Goal: Task Accomplishment & Management: Manage account settings

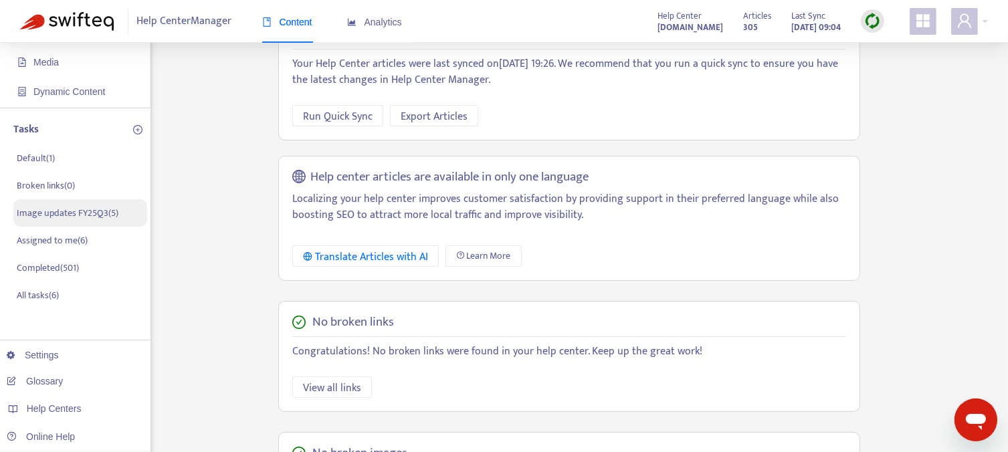
scroll to position [134, 0]
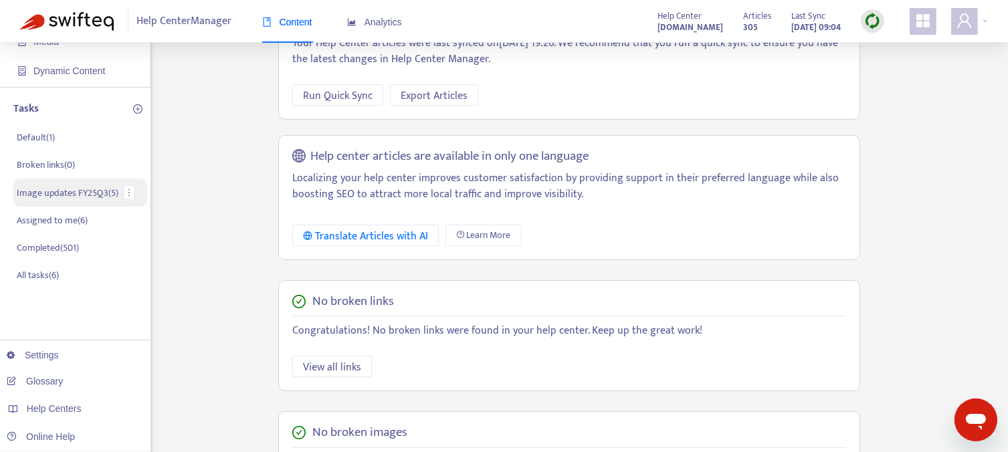
click at [73, 196] on p "Image updates FY25Q3 ( 5 )" at bounding box center [68, 193] width 102 height 14
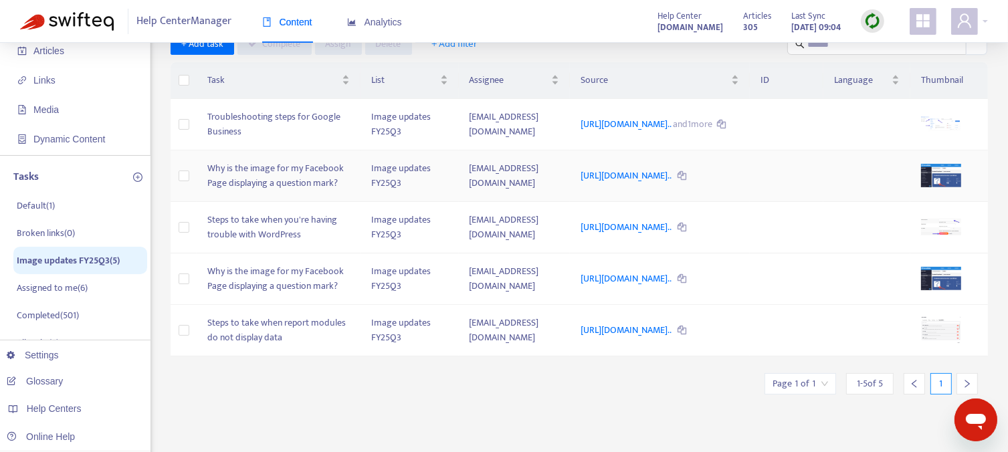
scroll to position [134, 0]
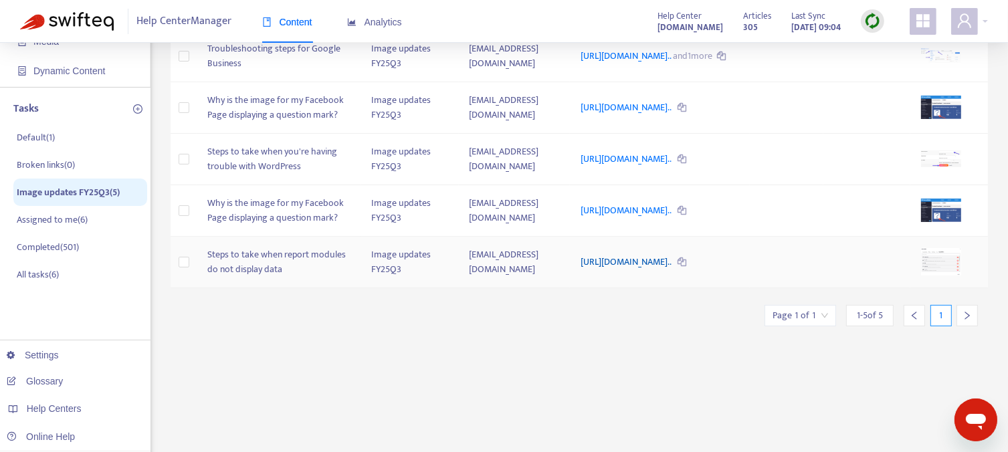
click at [613, 269] on link "https://support.sendible.com/hc/article_attachments/441490178292..." at bounding box center [626, 261] width 92 height 15
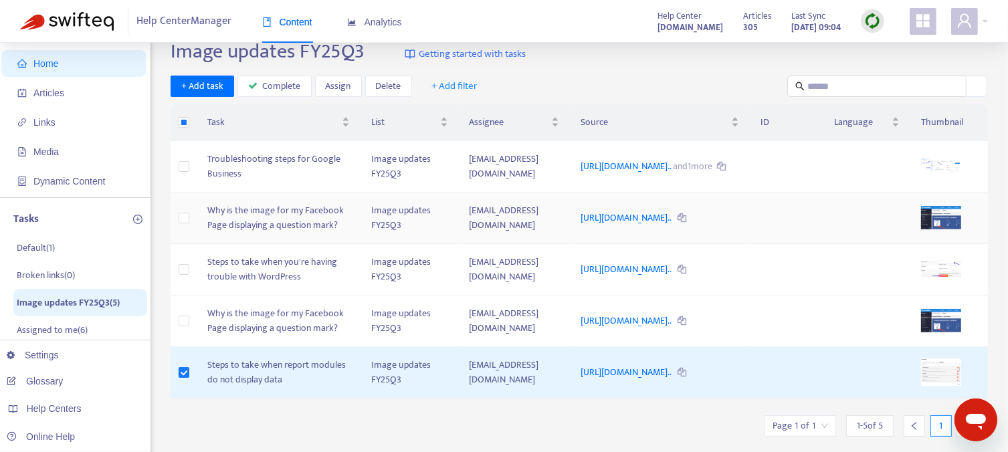
scroll to position [0, 0]
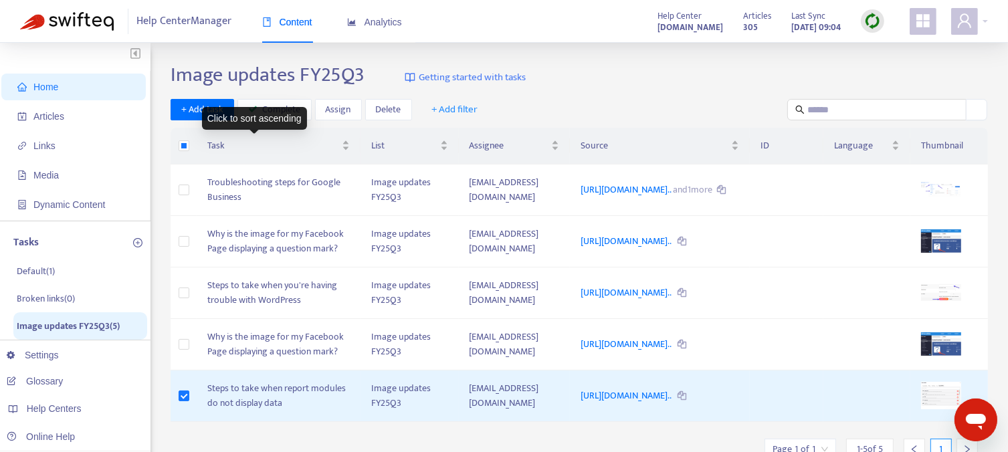
click at [273, 115] on div "Click to sort ascending" at bounding box center [254, 118] width 105 height 23
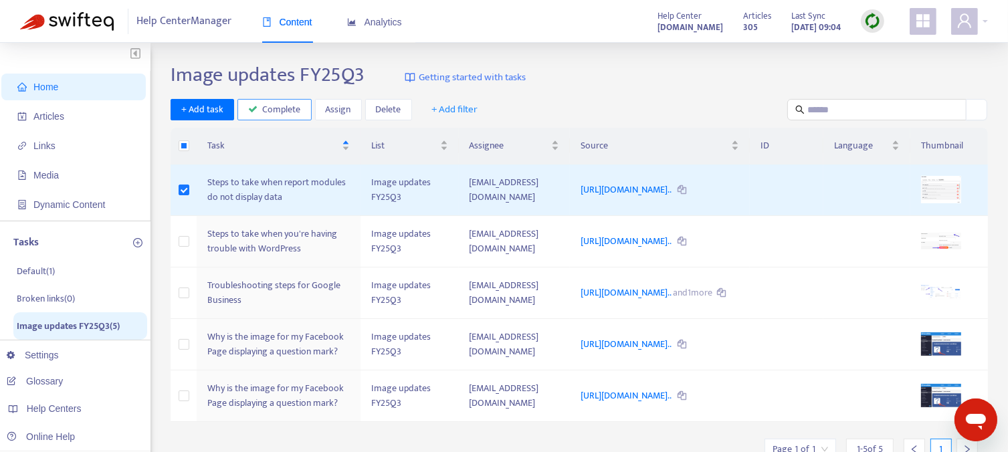
click at [288, 110] on span "Complete" at bounding box center [282, 109] width 38 height 15
click at [241, 253] on td "Steps to take when you're having trouble with WordPress" at bounding box center [279, 241] width 164 height 51
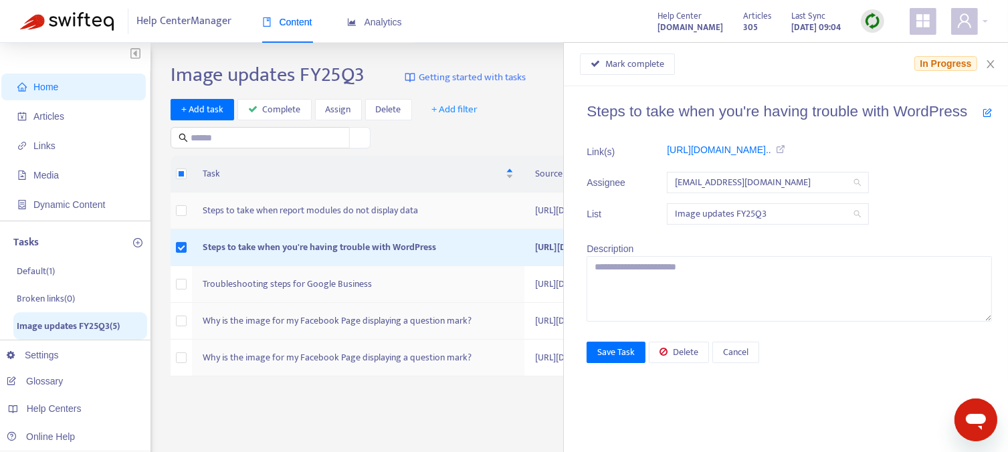
click at [221, 229] on td "Steps to take when report modules do not display data" at bounding box center [358, 211] width 332 height 37
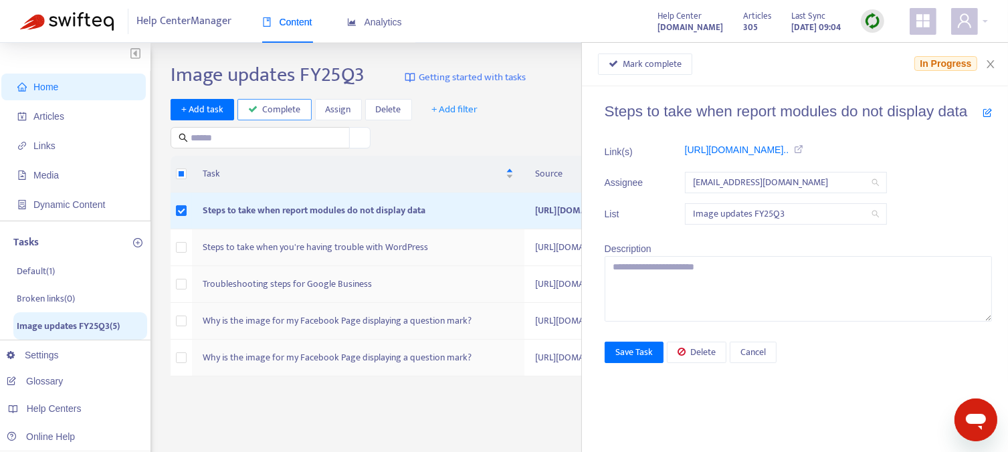
click at [280, 107] on span "Complete" at bounding box center [282, 109] width 38 height 15
click at [637, 66] on span "Mark complete" at bounding box center [652, 64] width 59 height 15
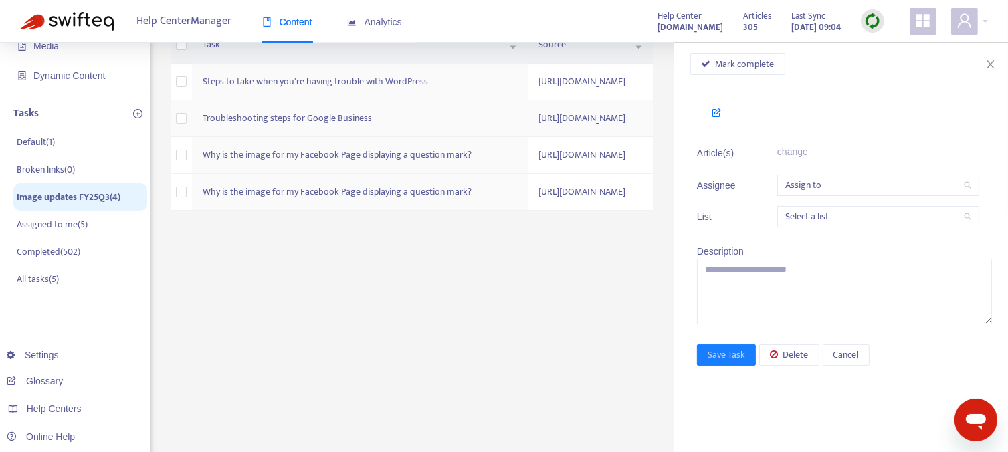
scroll to position [134, 0]
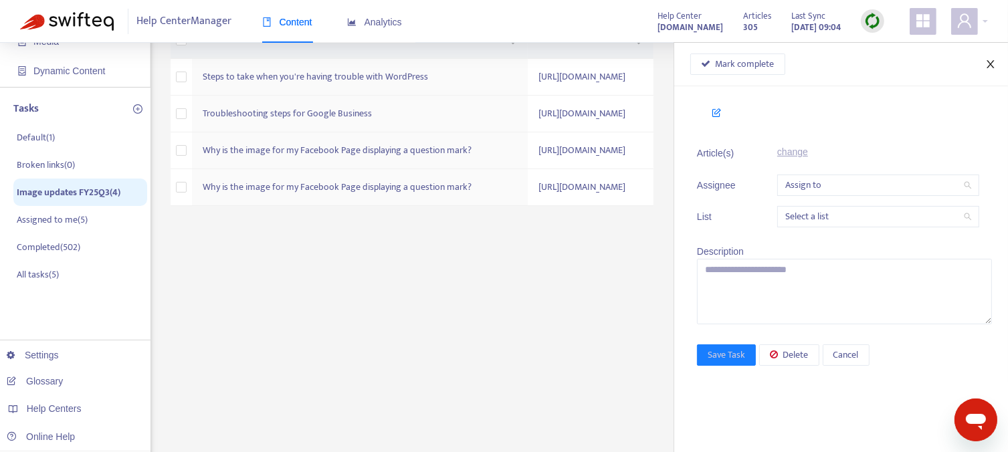
click at [992, 64] on icon "close" at bounding box center [990, 64] width 11 height 11
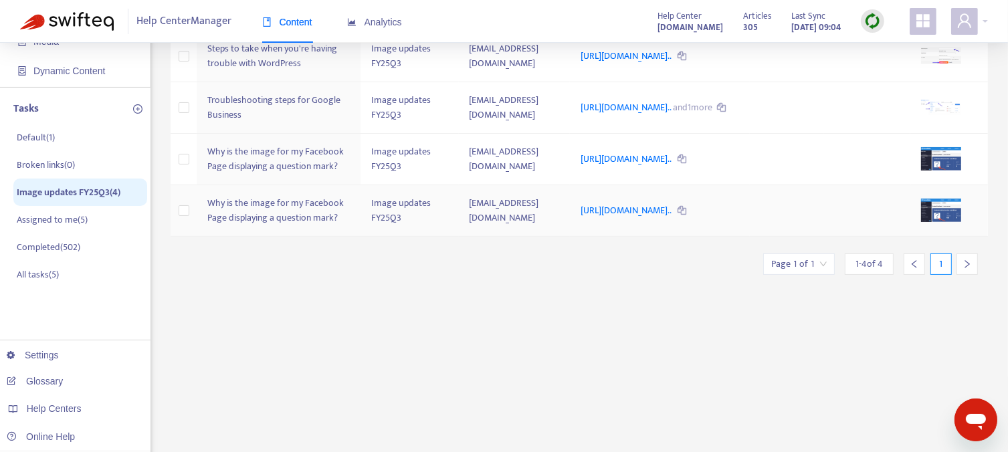
click at [251, 237] on td "Why is the image for my Facebook Page displaying a question mark?" at bounding box center [279, 210] width 164 height 51
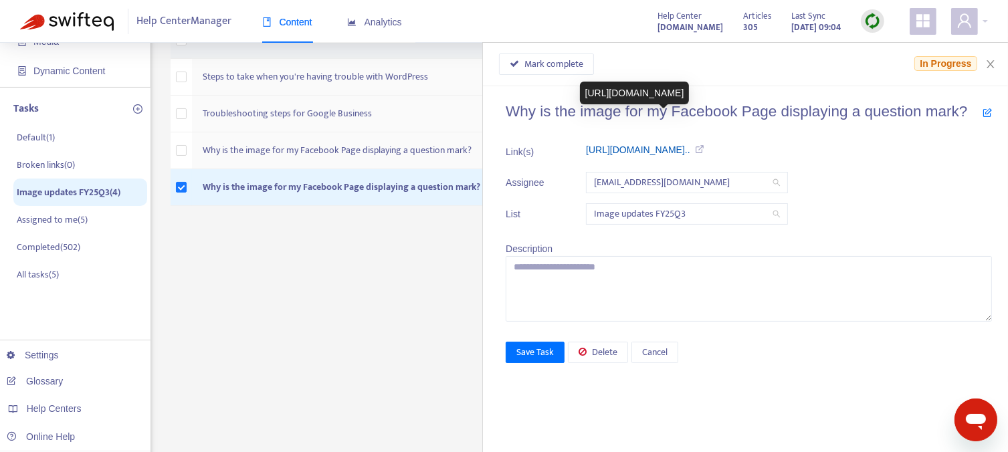
click at [615, 149] on link "https://support.sendible.com/hc/art..." at bounding box center [638, 149] width 104 height 11
click at [556, 67] on span "Mark complete" at bounding box center [553, 64] width 59 height 15
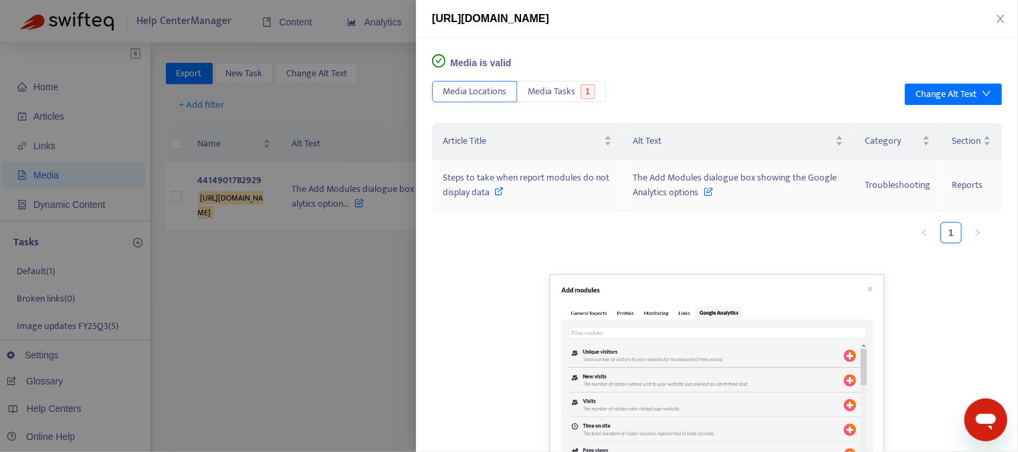
click at [498, 191] on icon at bounding box center [499, 191] width 9 height 9
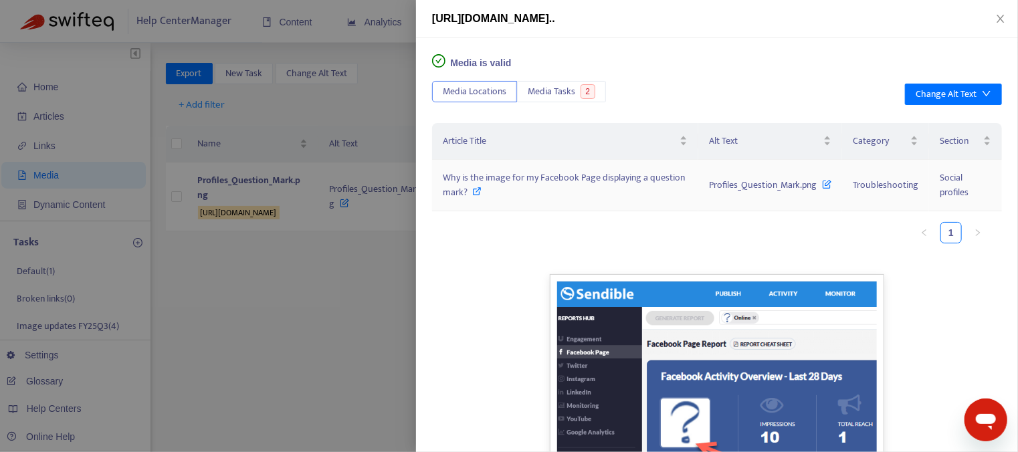
click at [514, 182] on span "Why is the image for my Facebook Page displaying a question mark?" at bounding box center [564, 185] width 242 height 30
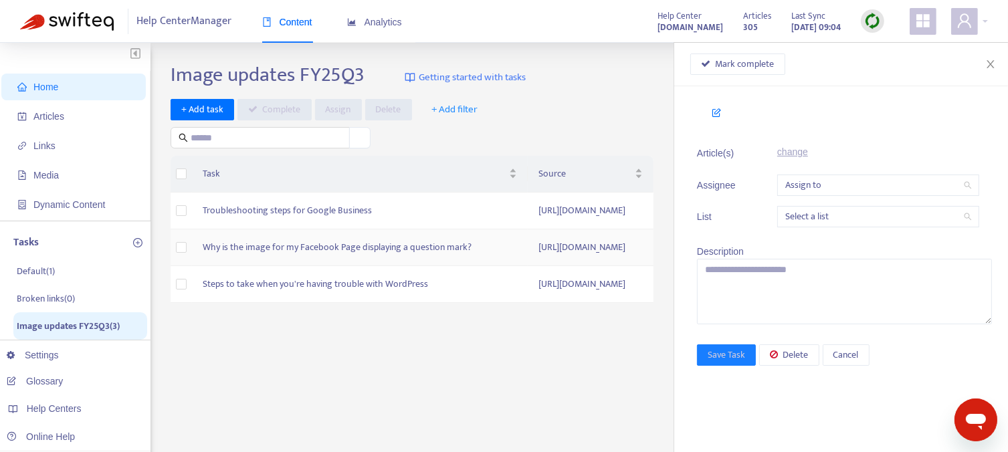
click at [246, 266] on td "Why is the image for my Facebook Page displaying a question mark?" at bounding box center [360, 247] width 336 height 37
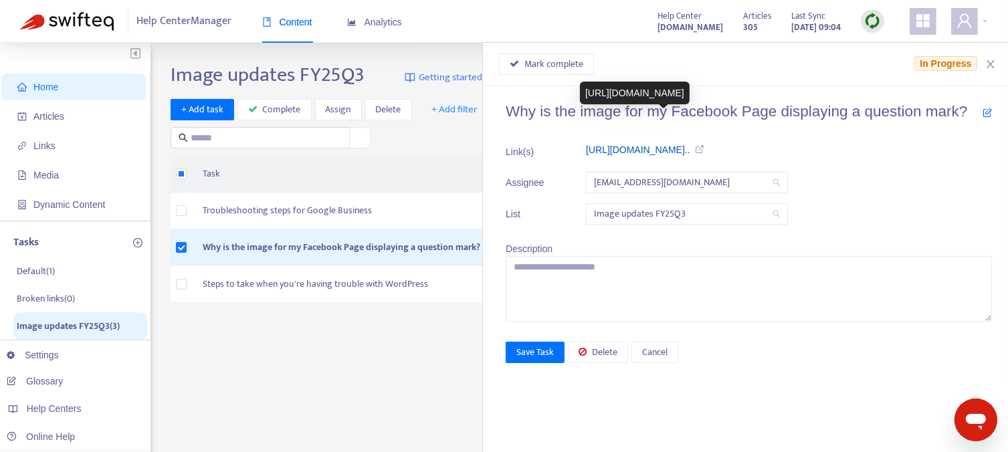
click at [677, 152] on link "[URL][DOMAIN_NAME].." at bounding box center [638, 149] width 104 height 11
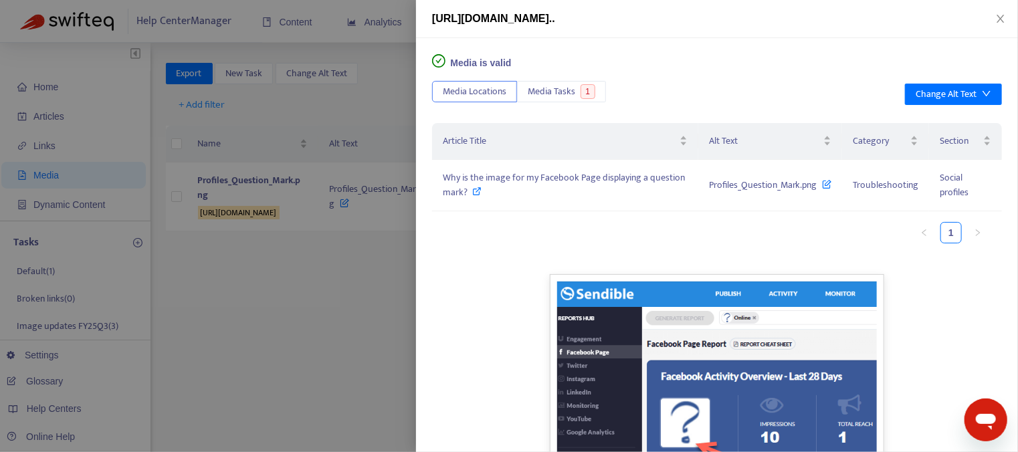
click at [298, 342] on div at bounding box center [509, 226] width 1018 height 452
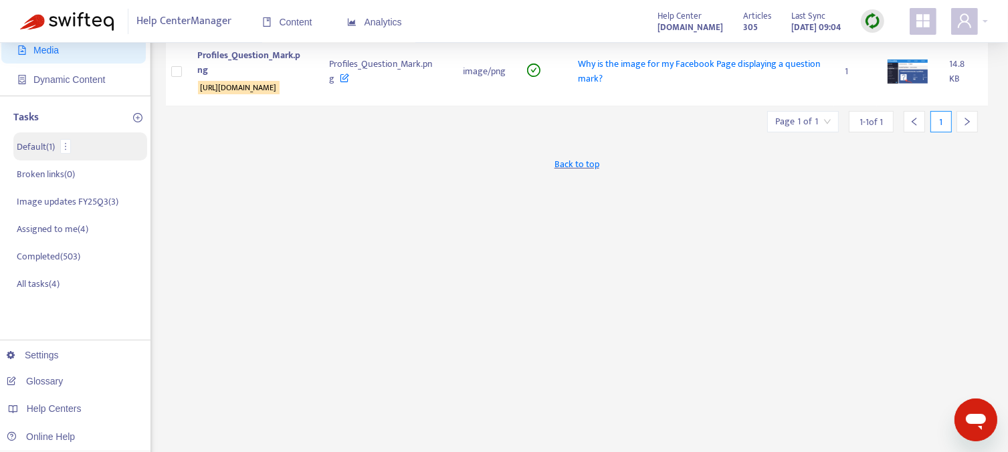
scroll to position [134, 0]
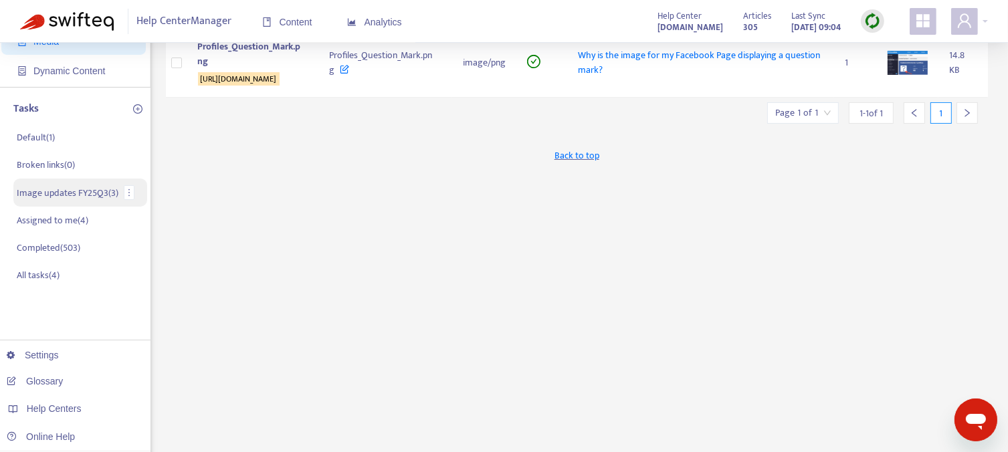
click at [45, 191] on p "Image updates FY25Q3 ( 3 )" at bounding box center [68, 193] width 102 height 14
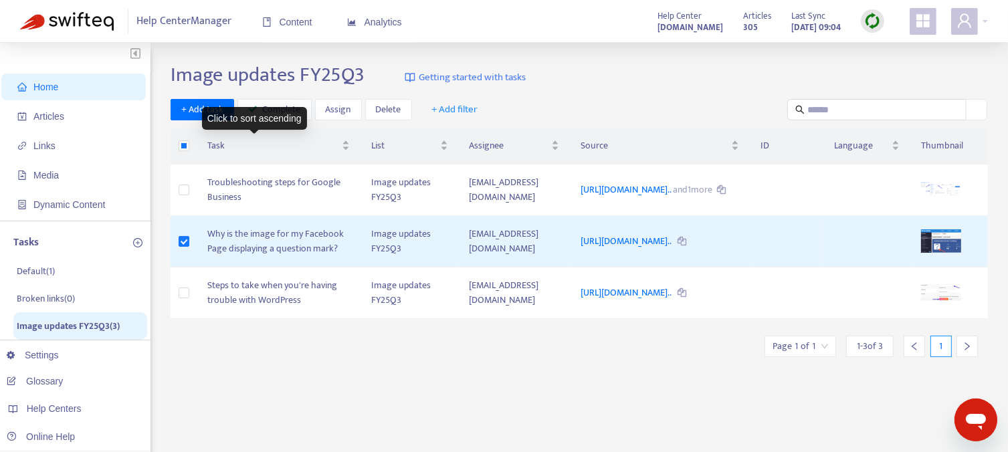
click at [267, 116] on div "Click to sort ascending" at bounding box center [254, 118] width 105 height 23
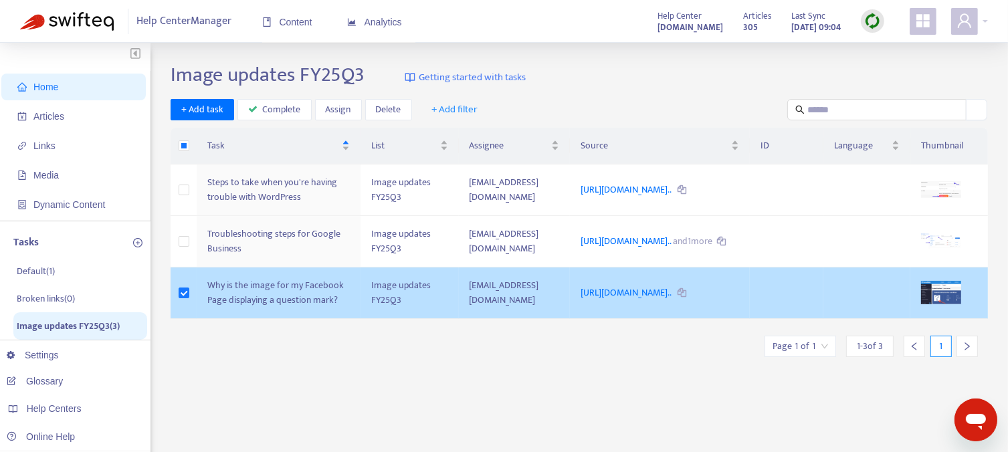
click at [241, 319] on td "Why is the image for my Facebook Page displaying a question mark?" at bounding box center [279, 292] width 164 height 51
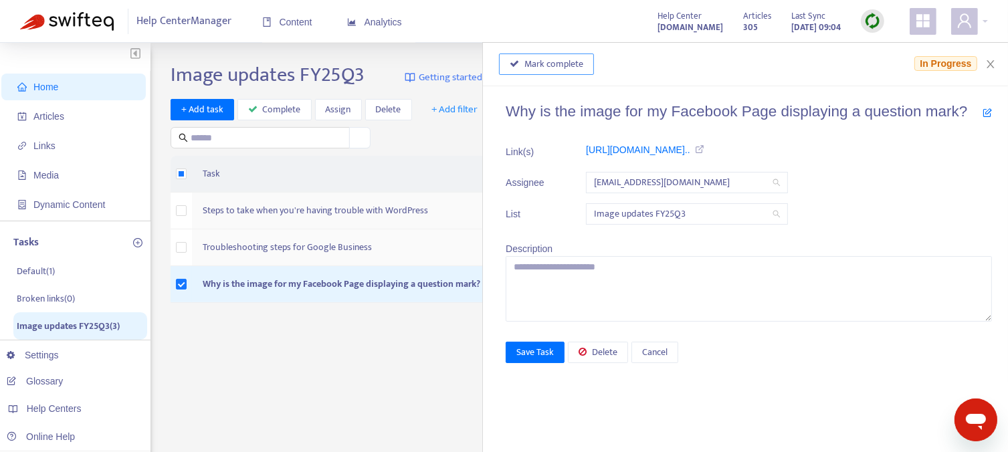
click at [546, 68] on span "Mark complete" at bounding box center [553, 64] width 59 height 15
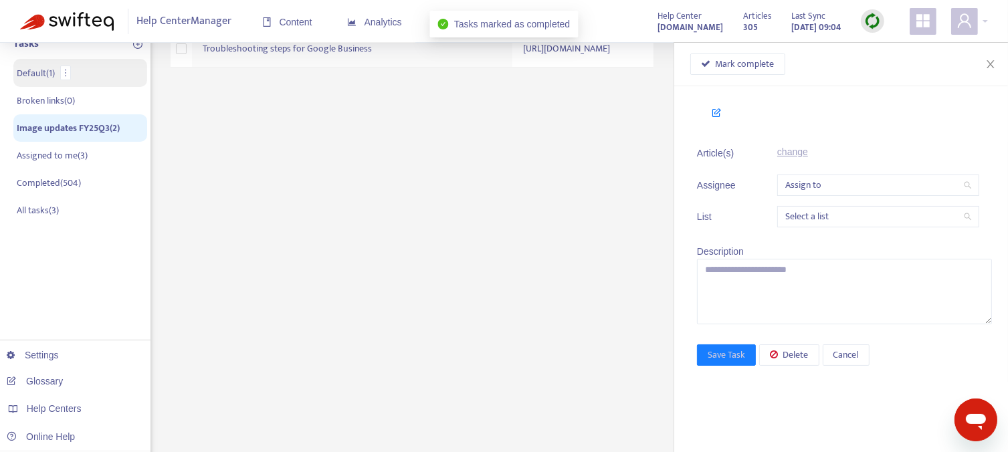
scroll to position [201, 0]
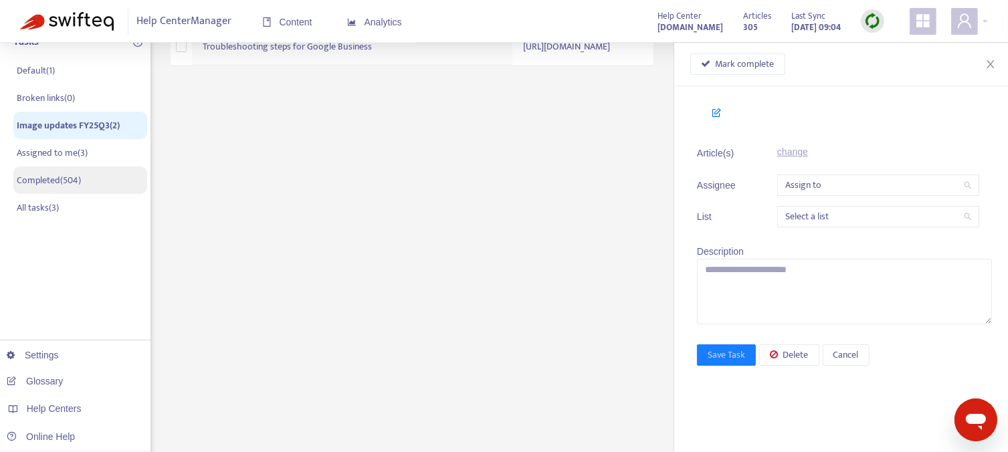
click at [81, 181] on p "Completed ( 504 )" at bounding box center [49, 180] width 64 height 14
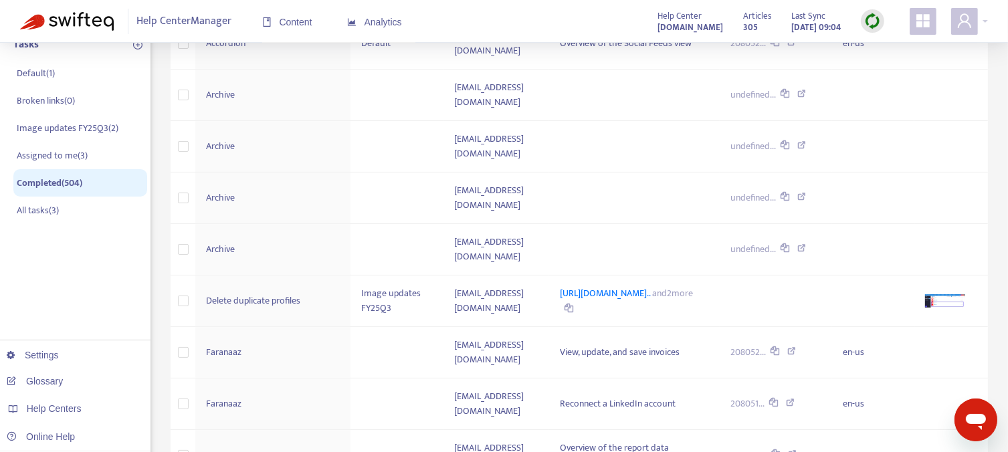
scroll to position [204, 0]
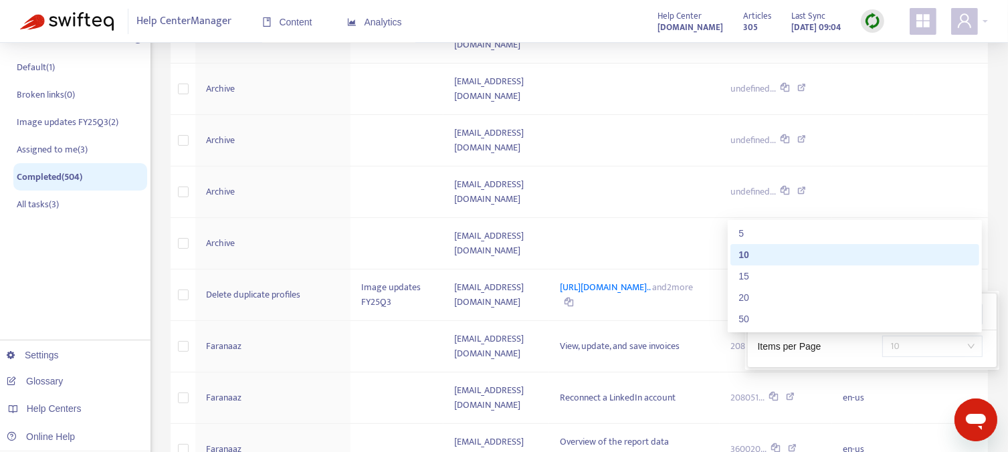
click at [917, 343] on span "10" at bounding box center [932, 346] width 84 height 20
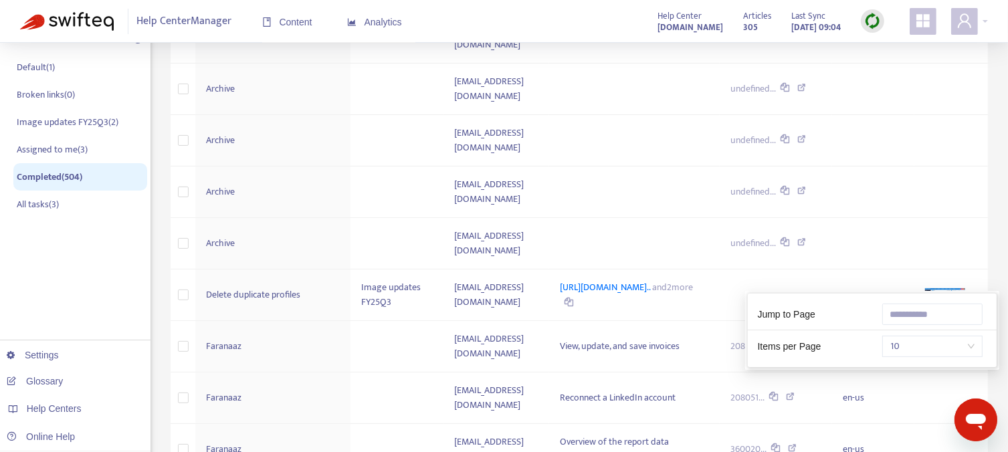
click at [855, 346] on div "Items per Page" at bounding box center [810, 346] width 124 height 15
click at [908, 315] on input "text" at bounding box center [932, 314] width 100 height 21
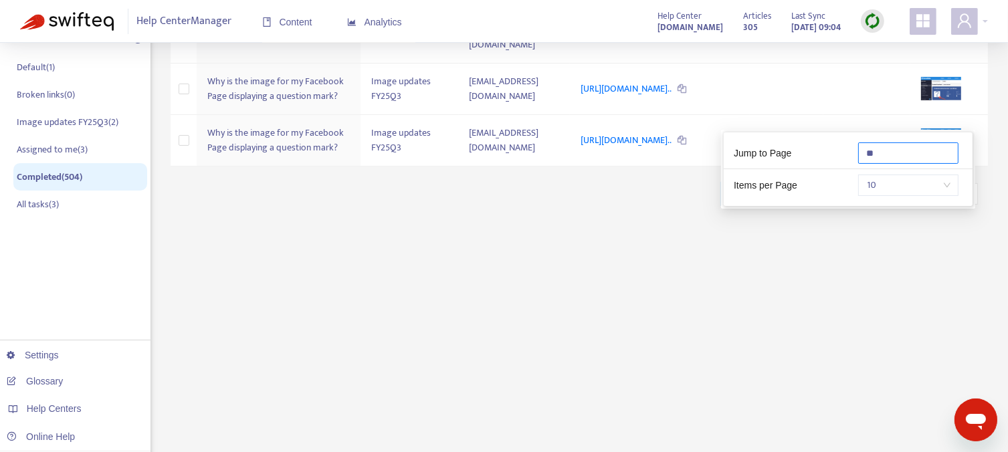
type input "**"
click at [817, 184] on div "Items per Page" at bounding box center [786, 185] width 124 height 15
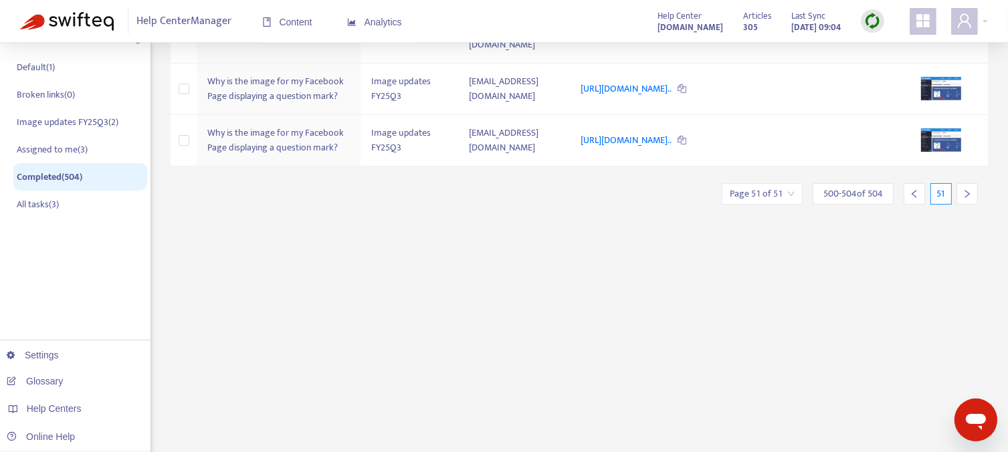
click at [762, 300] on div "Completed Getting started with tasks Assign Delete + Add filter Task List Assig…" at bounding box center [579, 250] width 817 height 782
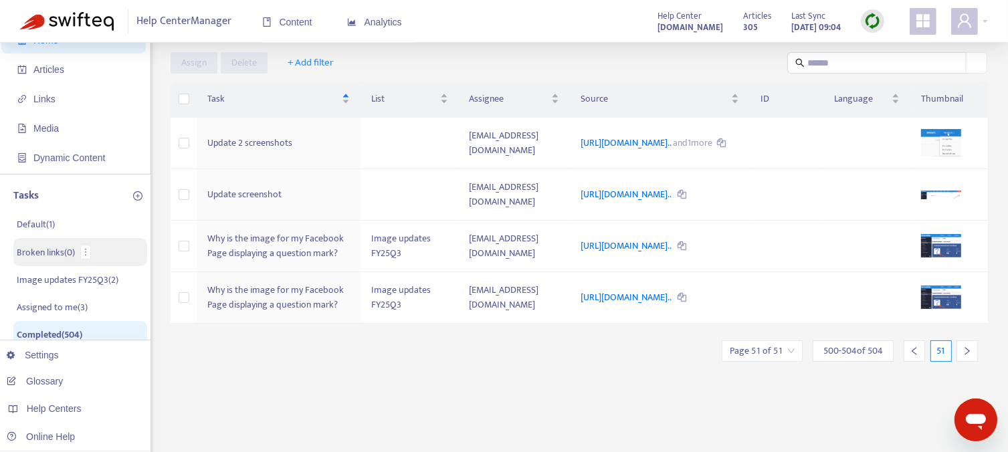
scroll to position [70, 0]
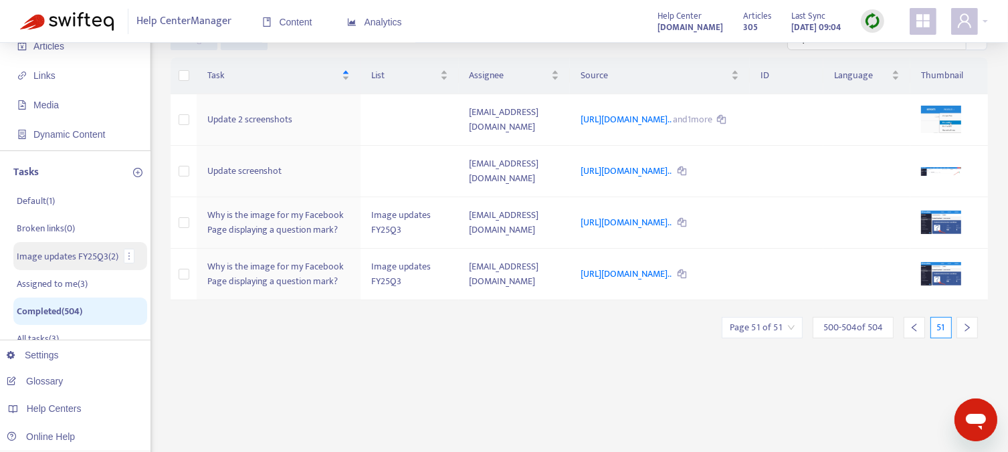
click at [96, 254] on p "Image updates FY25Q3 ( 2 )" at bounding box center [68, 256] width 102 height 14
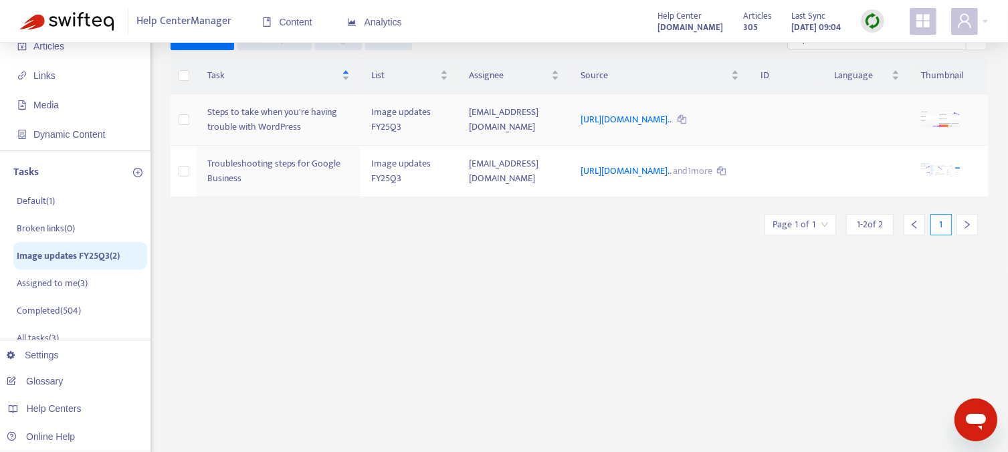
click at [249, 126] on td "Steps to take when you're having trouble with WordPress" at bounding box center [279, 119] width 164 height 51
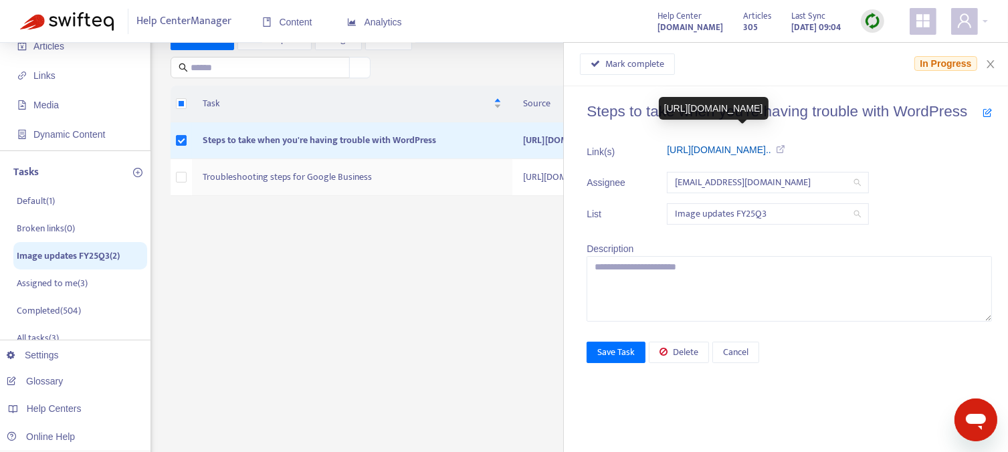
click at [738, 150] on link "https://support.sendible.com/hc/art..." at bounding box center [719, 149] width 104 height 11
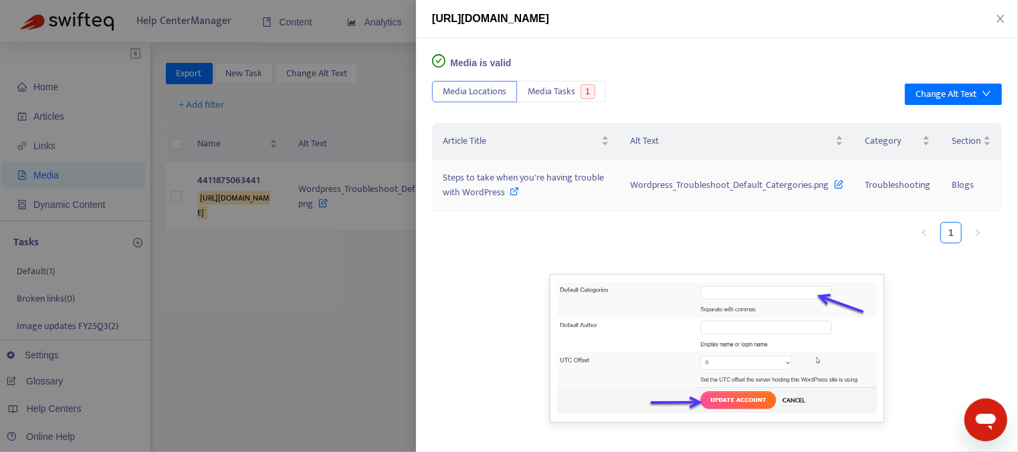
click at [489, 187] on span "Steps to take when you're having trouble with WordPress" at bounding box center [523, 185] width 161 height 30
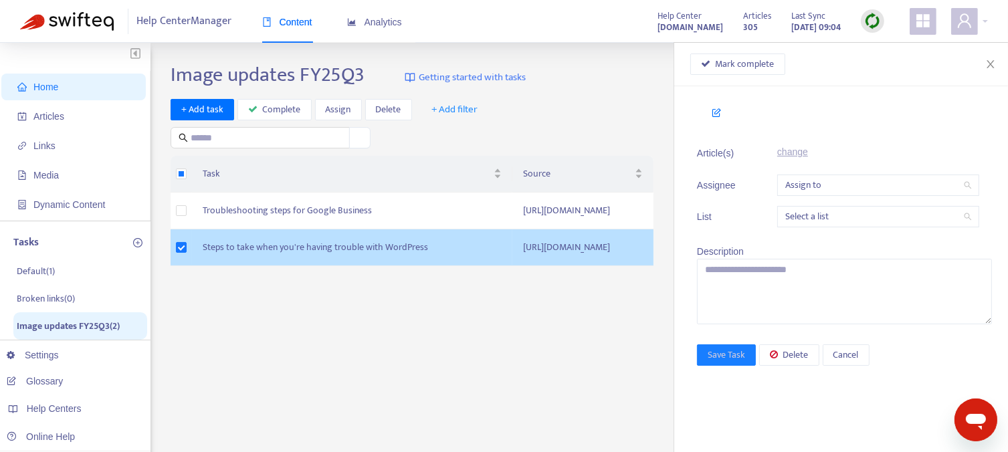
click at [276, 263] on td "Steps to take when you're having trouble with WordPress" at bounding box center [352, 247] width 320 height 37
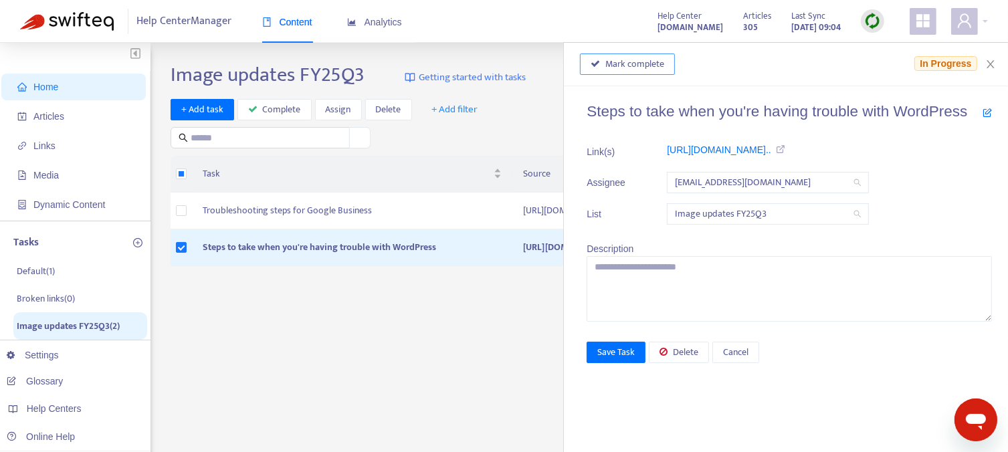
click at [650, 62] on span "Mark complete" at bounding box center [634, 64] width 59 height 15
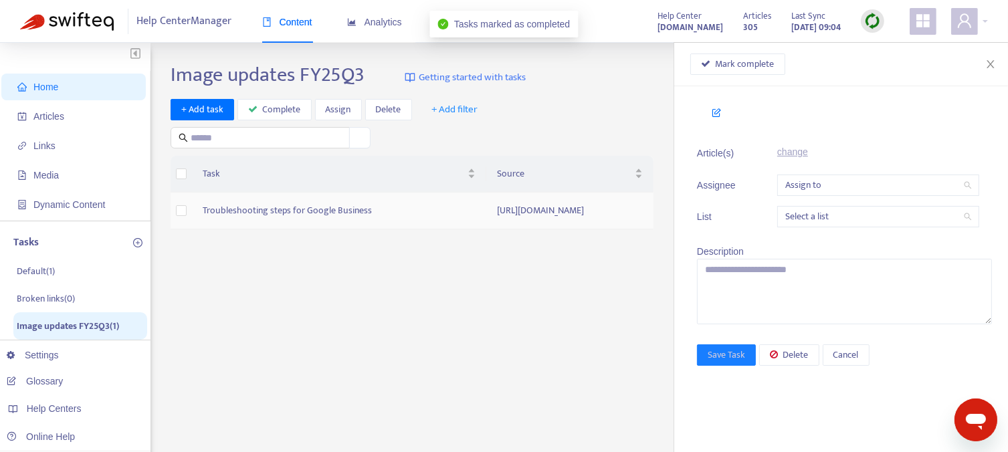
click at [280, 211] on td "Troubleshooting steps for Google Business" at bounding box center [339, 211] width 294 height 37
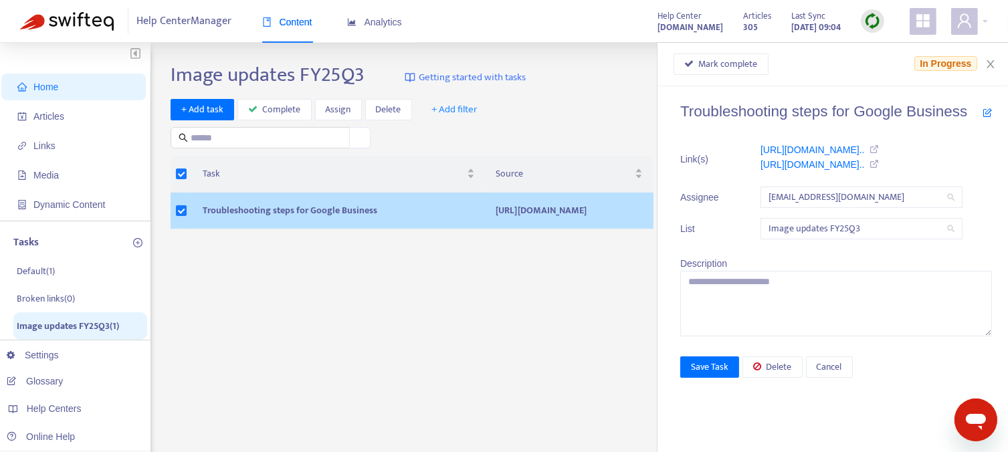
click at [485, 221] on td "[URL][DOMAIN_NAME]" at bounding box center [569, 211] width 168 height 37
click at [485, 213] on td "[URL][DOMAIN_NAME]" at bounding box center [569, 211] width 168 height 37
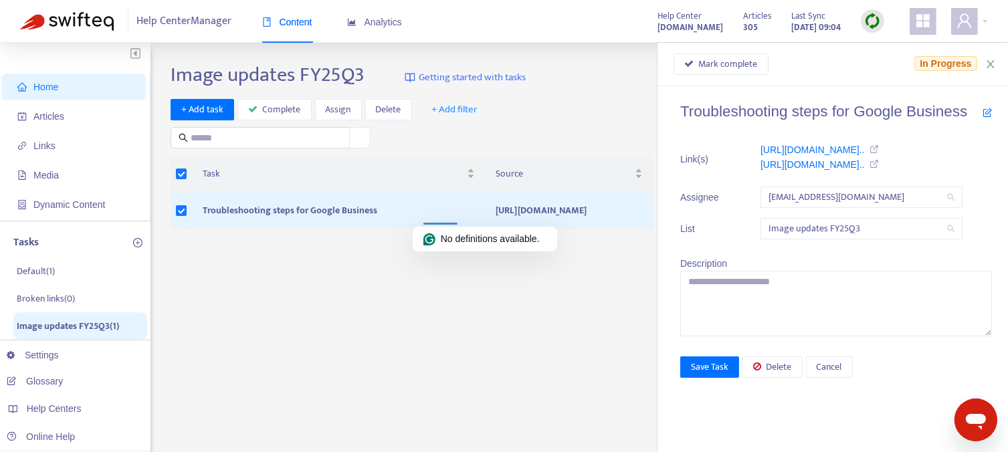
click at [535, 288] on div "Image updates FY25Q3 Getting started with tasks + Add task Complete Assign Dele…" at bounding box center [579, 454] width 817 height 782
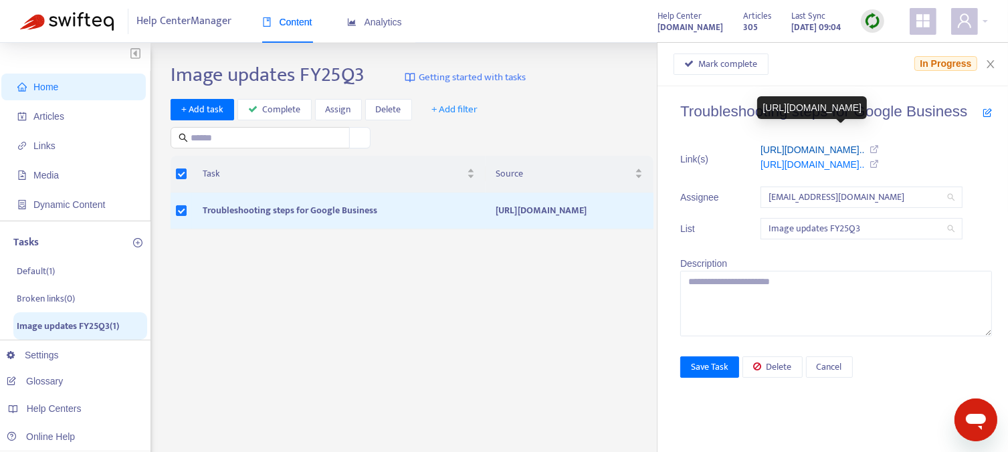
click at [840, 151] on link "https://support.sendible.com/hc/art..." at bounding box center [812, 149] width 104 height 11
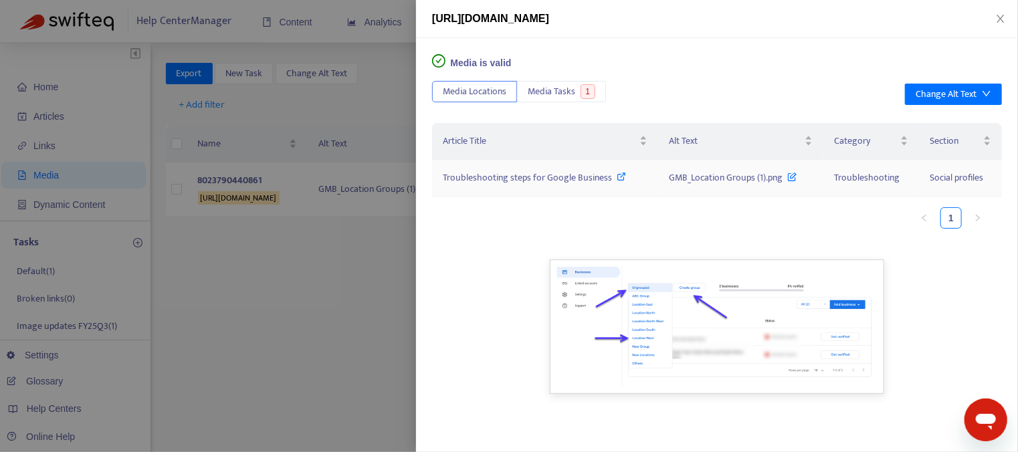
click at [587, 179] on span "Troubleshooting steps for Google Business" at bounding box center [527, 177] width 169 height 15
